Goal: Task Accomplishment & Management: Manage account settings

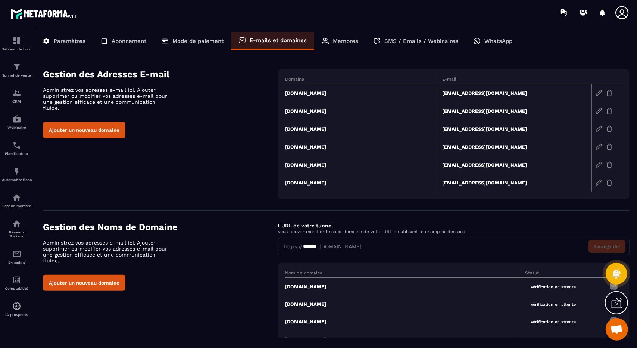
scroll to position [63, 0]
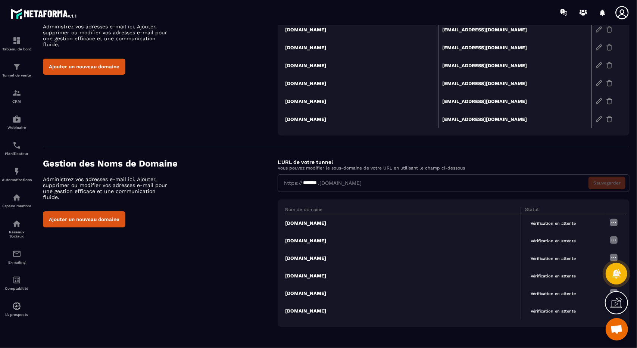
click at [309, 292] on td "[DOMAIN_NAME]" at bounding box center [403, 293] width 236 height 18
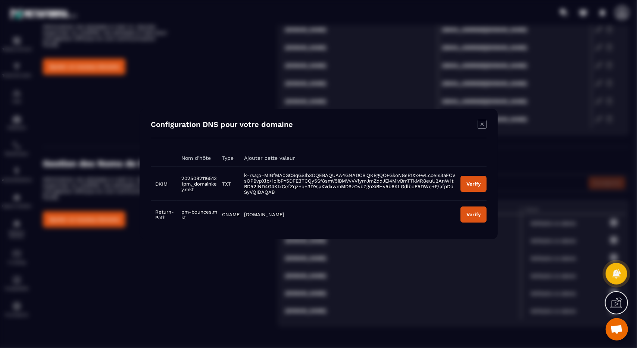
click at [194, 185] on span "20250821165131pm._domainkey.mkt" at bounding box center [198, 183] width 35 height 17
drag, startPoint x: 195, startPoint y: 188, endPoint x: 167, endPoint y: 175, distance: 31.2
click at [168, 176] on tr "DKIM 20250821165131pm._domainkey.mkt TXT k=rsa;p=MIGfMA0GCSqGSIb3DQEBAQUAA4GNAD…" at bounding box center [319, 184] width 336 height 34
copy tr "20250821165131pm._domainkey.mkt"
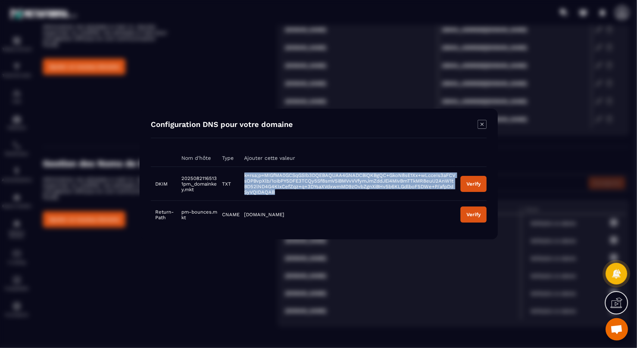
drag, startPoint x: 283, startPoint y: 193, endPoint x: 241, endPoint y: 176, distance: 45.6
click at [241, 176] on td "k=rsa;p=MIGfMA0GCSqGSIb3DQEBAQUAA4GNADCBiQKBgQC+GkoN8sE1Xx+wLcceIs3aFCVsOPBvpXl…" at bounding box center [347, 184] width 216 height 34
copy span "k=rsa;p=MIGfMA0GCSqGSIb3DQEBAQUAA4GNADCBiQKBgQC+GkoN8sE1Xx+wLcceIs3aFCVsOPBvpXl…"
click at [479, 183] on div "Verify" at bounding box center [473, 184] width 14 height 6
click at [469, 185] on div "Verify" at bounding box center [473, 184] width 14 height 6
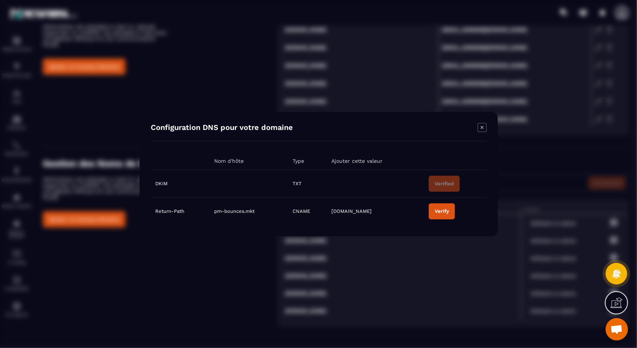
click at [482, 129] on icon "Modal window" at bounding box center [481, 127] width 9 height 9
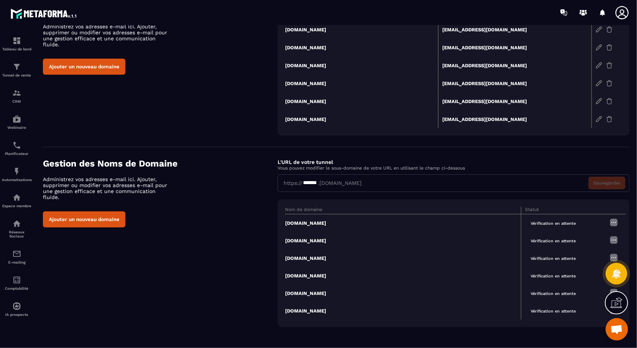
click at [320, 119] on td "[DOMAIN_NAME]" at bounding box center [361, 119] width 153 height 18
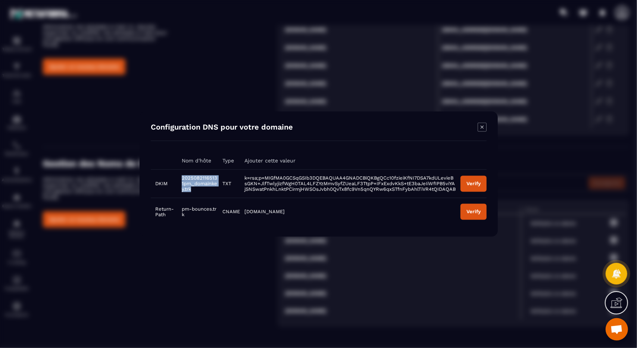
drag, startPoint x: 198, startPoint y: 188, endPoint x: 171, endPoint y: 174, distance: 29.9
click at [173, 174] on tr "DKIM 20250821165131pm._domainkey.trk TXT k=rsa;p=MIGfMA0GCSqGSIb3DQEBAQUAA4GNAD…" at bounding box center [319, 183] width 336 height 28
copy tr "20250821165131pm._domainkey.trk"
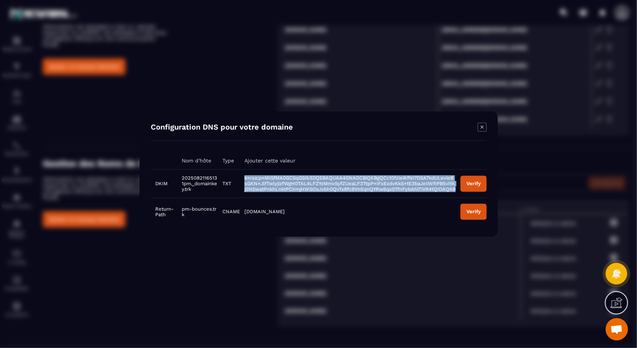
drag, startPoint x: 245, startPoint y: 178, endPoint x: 453, endPoint y: 192, distance: 208.9
click at [453, 192] on td "k=rsa;p=MIGfMA0GCSqGSIb3DQEBAQUAA4GNADCBiQKBgQCc10fzieiKfNI7DSA7kdULevieBsGKN+J…" at bounding box center [348, 183] width 216 height 28
copy span "k=rsa;p=MIGfMA0GCSqGSIb3DQEBAQUAA4GNADCBiQKBgQCc10fzieiKfNI7DSA7kdULevieBsGKN+J…"
click at [473, 183] on div "Verify" at bounding box center [473, 184] width 14 height 6
click at [471, 188] on button "Verify" at bounding box center [473, 184] width 26 height 16
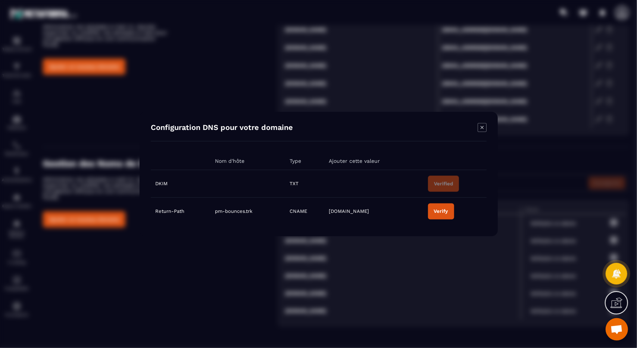
click at [448, 217] on button "Verify" at bounding box center [440, 211] width 26 height 16
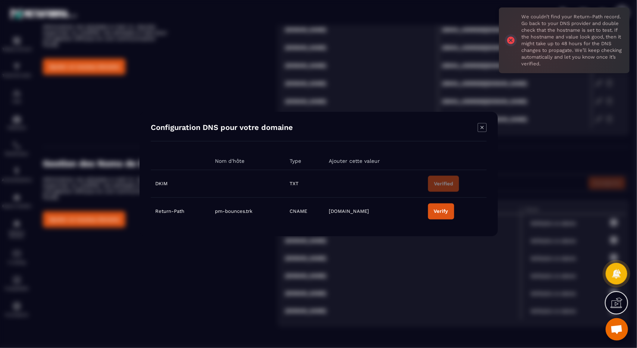
click at [448, 217] on button "Verify" at bounding box center [440, 211] width 26 height 16
click at [439, 215] on button "Verify" at bounding box center [440, 211] width 26 height 16
click at [512, 42] on div "We couldn’t find your Return-Path record. Go back to your DNS provider and doub…" at bounding box center [564, 40] width 131 height 66
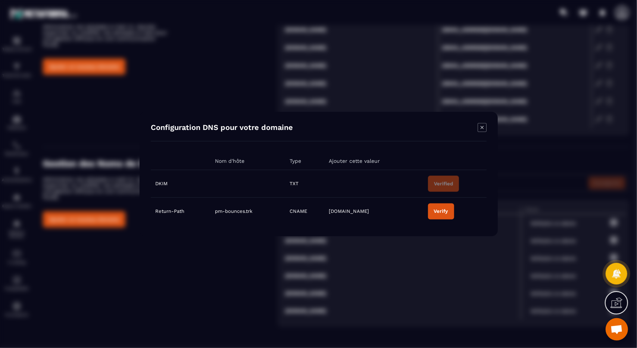
click at [484, 126] on icon "Modal window" at bounding box center [481, 127] width 9 height 9
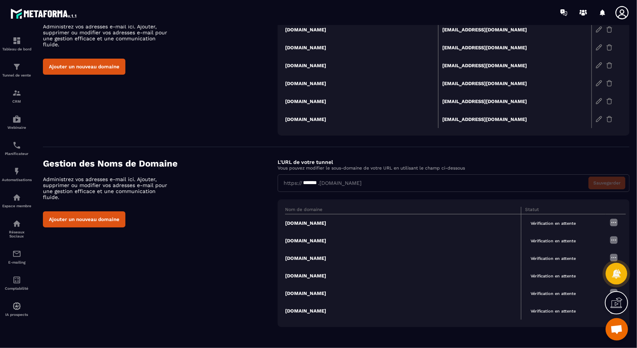
click at [613, 220] on img at bounding box center [613, 222] width 9 height 9
click at [175, 308] on div "Gestion des Noms de Domaine Administrez vos adresses e-mail ici. Ajouter, suppr…" at bounding box center [336, 242] width 586 height 169
